Goal: Task Accomplishment & Management: Manage account settings

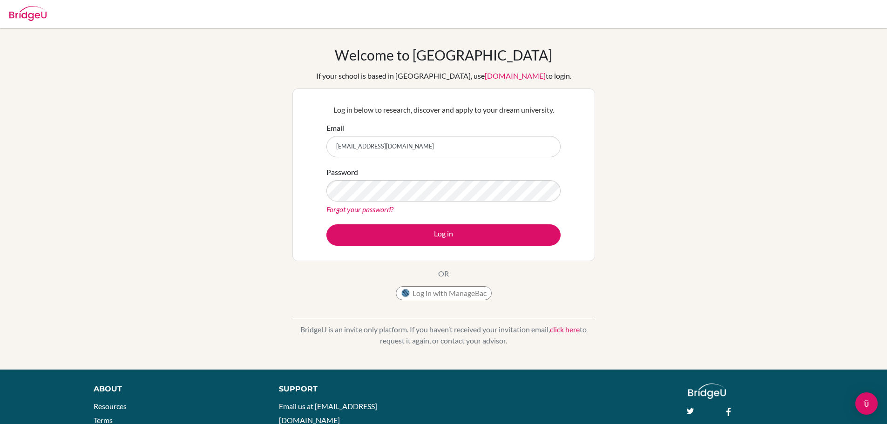
click at [326, 224] on button "Log in" at bounding box center [443, 234] width 234 height 21
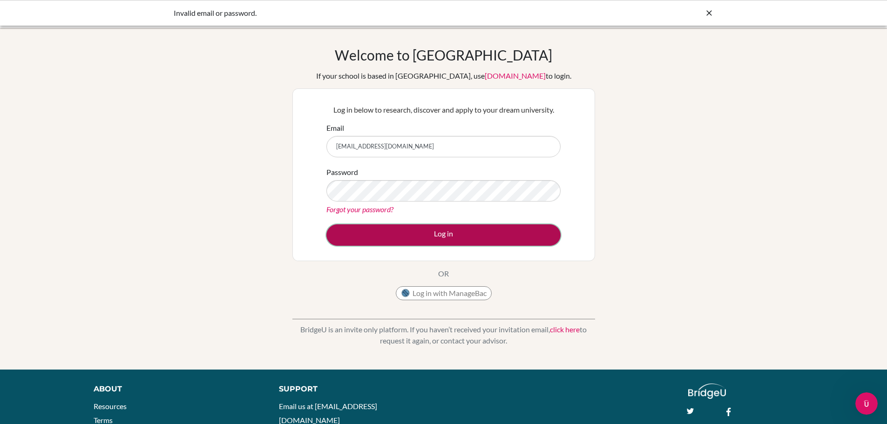
click at [430, 234] on button "Log in" at bounding box center [443, 234] width 234 height 21
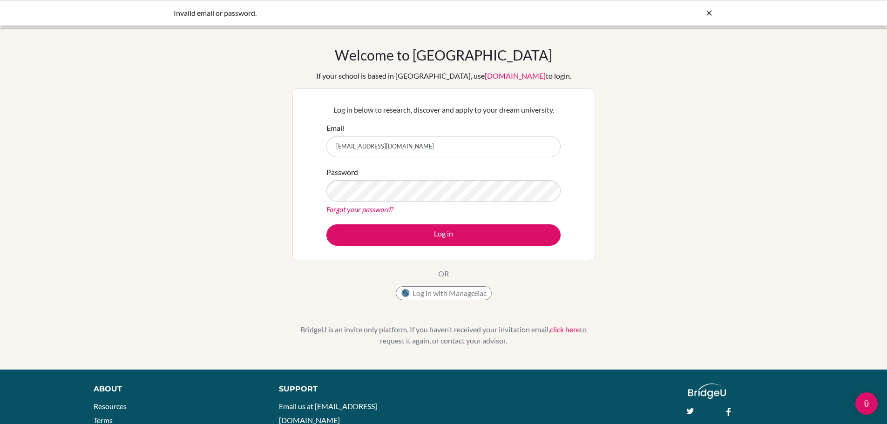
click at [419, 149] on input "[EMAIL_ADDRESS][DOMAIN_NAME]" at bounding box center [443, 146] width 234 height 21
click at [326, 224] on button "Log in" at bounding box center [443, 234] width 234 height 21
click at [372, 209] on link "Forgot your password?" at bounding box center [359, 209] width 67 height 9
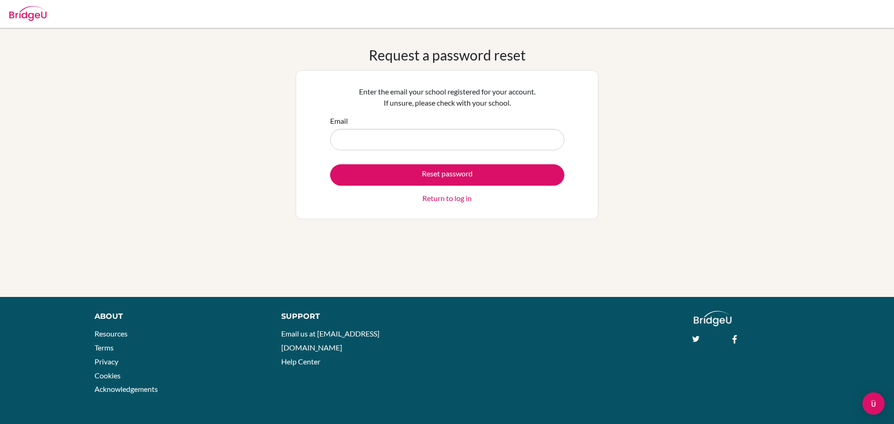
click at [401, 138] on input "Email" at bounding box center [447, 139] width 234 height 21
type input "[EMAIL_ADDRESS][DOMAIN_NAME]"
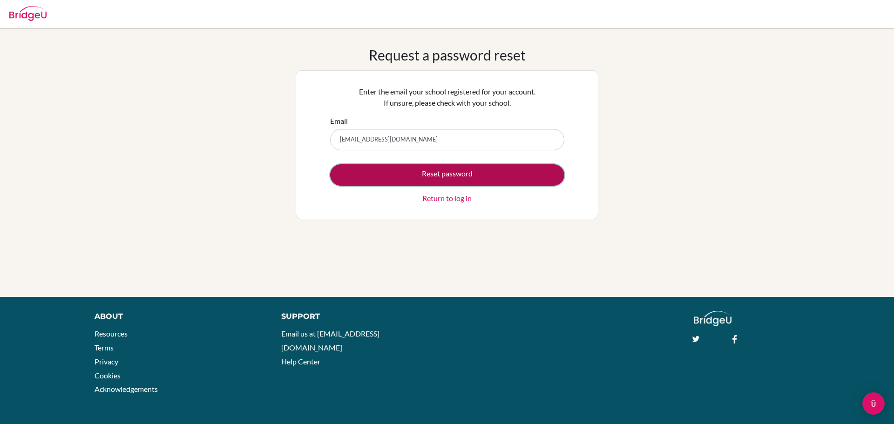
click at [409, 173] on button "Reset password" at bounding box center [447, 174] width 234 height 21
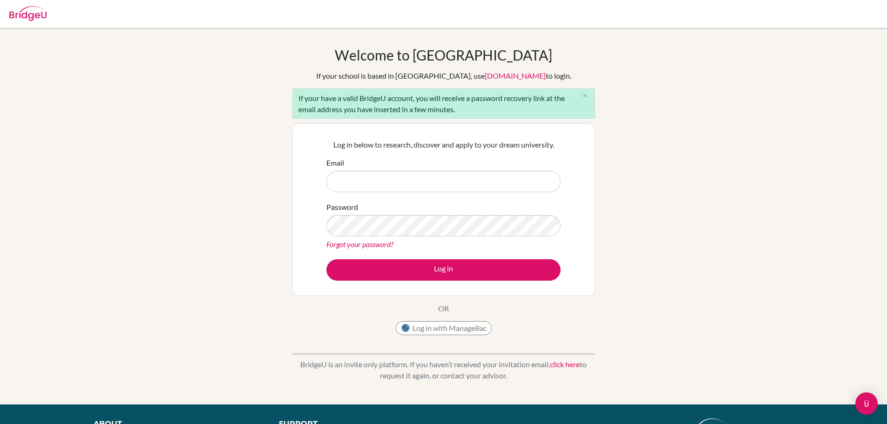
click at [409, 174] on input "Email" at bounding box center [443, 181] width 234 height 21
type input "[EMAIL_ADDRESS][DOMAIN_NAME]"
click at [355, 245] on link "Forgot your password?" at bounding box center [359, 244] width 67 height 9
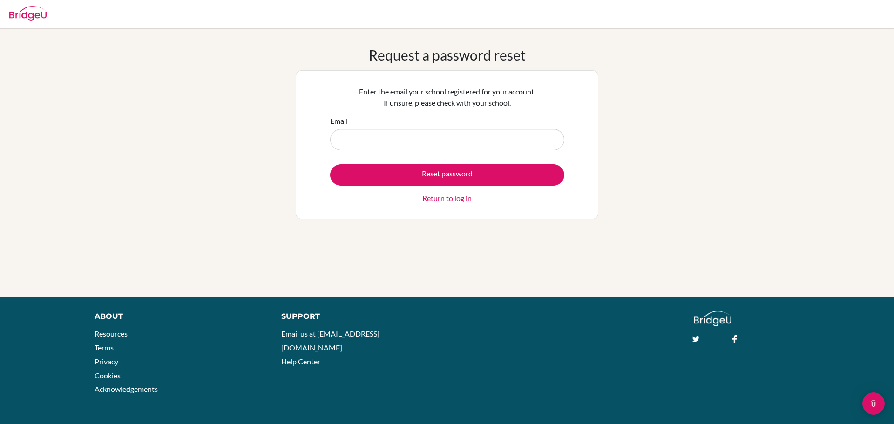
click at [382, 146] on input "Email" at bounding box center [447, 139] width 234 height 21
type input "[EMAIL_ADDRESS][DOMAIN_NAME]"
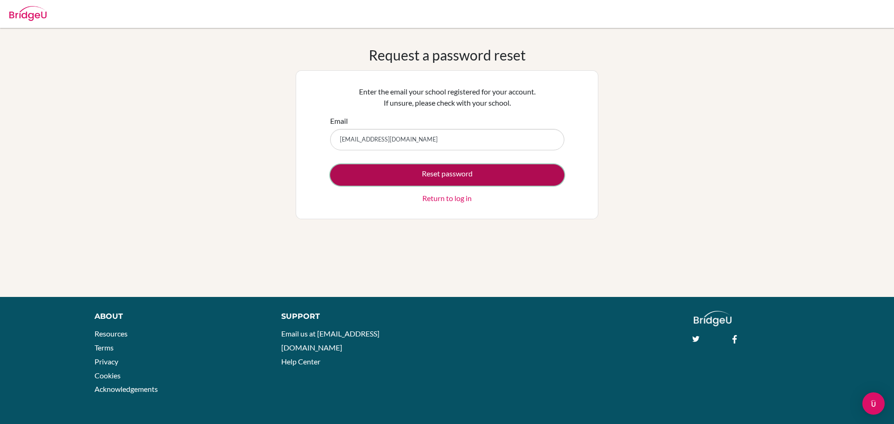
click at [458, 175] on button "Reset password" at bounding box center [447, 174] width 234 height 21
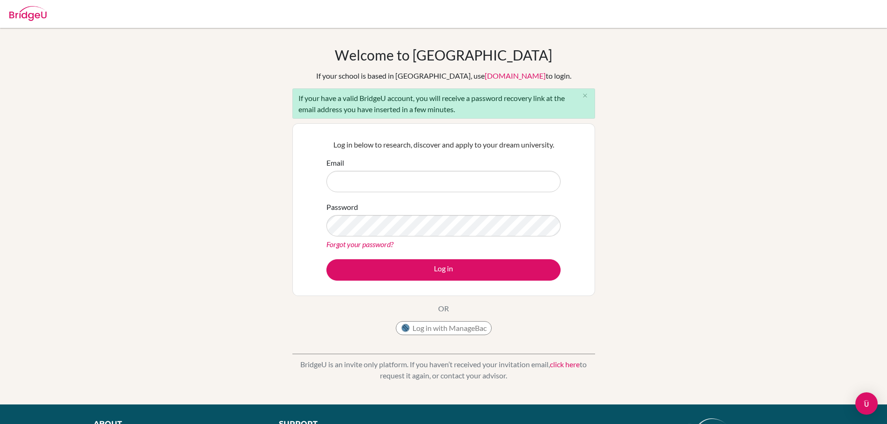
drag, startPoint x: 0, startPoint y: 0, endPoint x: 458, endPoint y: 175, distance: 489.9
click at [458, 175] on input "Email" at bounding box center [443, 181] width 234 height 21
drag, startPoint x: 417, startPoint y: 181, endPoint x: 304, endPoint y: 171, distance: 112.6
click at [304, 171] on div "Log in below to research, discover and apply to your dream university. Email su…" at bounding box center [443, 209] width 303 height 173
type input "[EMAIL_ADDRESS][DOMAIN_NAME]"
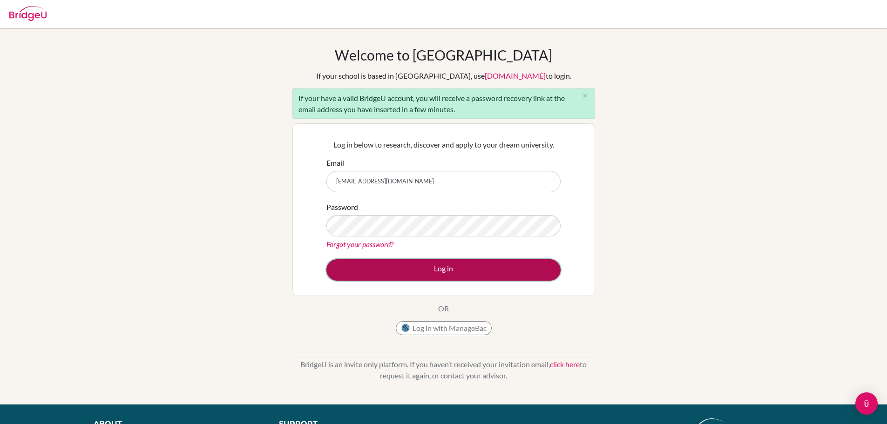
click at [431, 261] on button "Log in" at bounding box center [443, 269] width 234 height 21
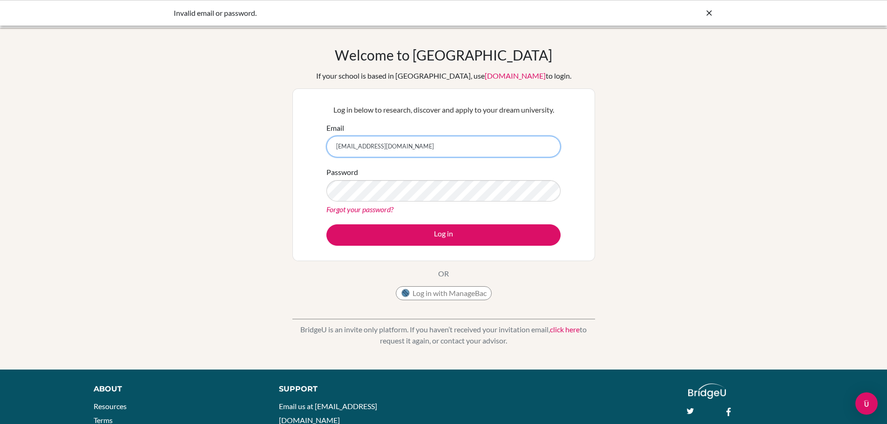
drag, startPoint x: 411, startPoint y: 144, endPoint x: 333, endPoint y: 149, distance: 78.3
click at [333, 149] on input "[EMAIL_ADDRESS][DOMAIN_NAME]" at bounding box center [443, 146] width 234 height 21
